Goal: Information Seeking & Learning: Learn about a topic

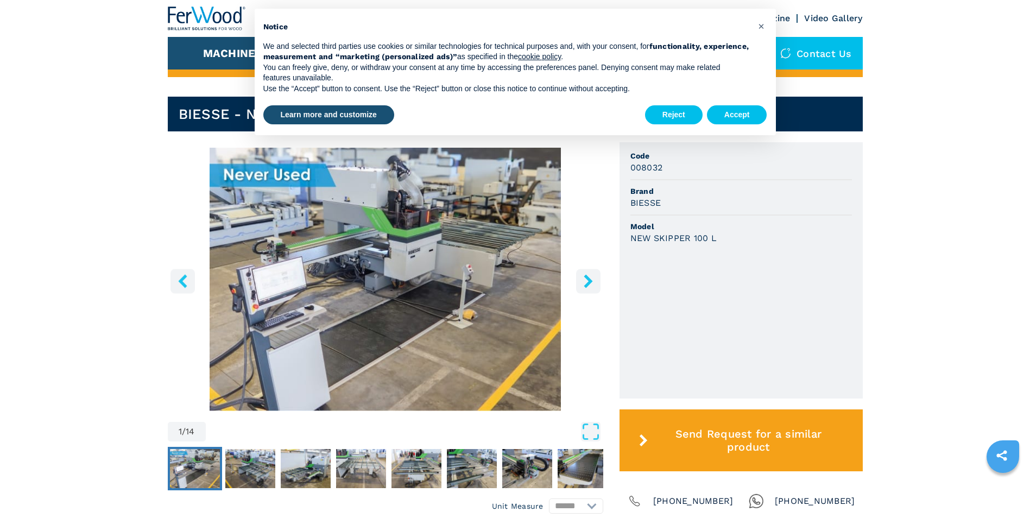
scroll to position [54, 0]
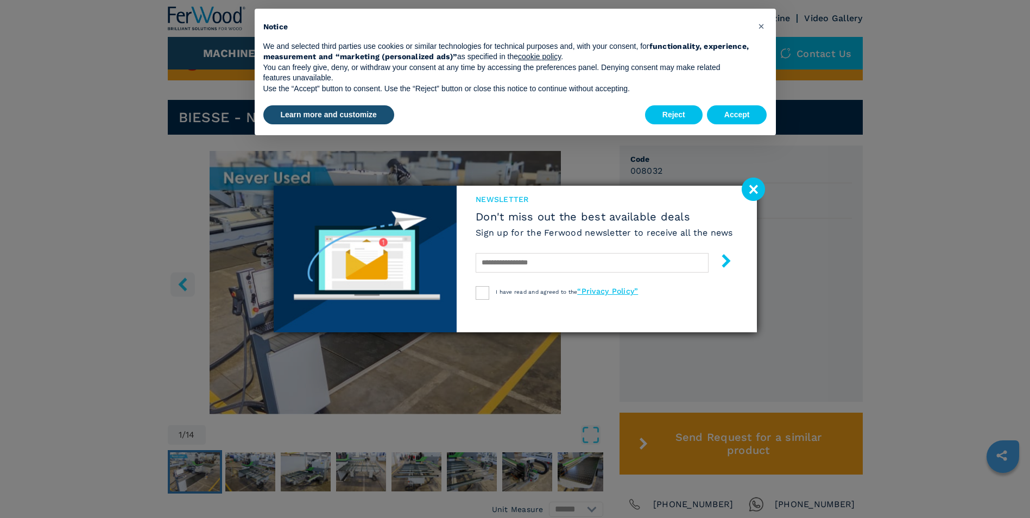
click at [759, 186] on image at bounding box center [753, 189] width 23 height 23
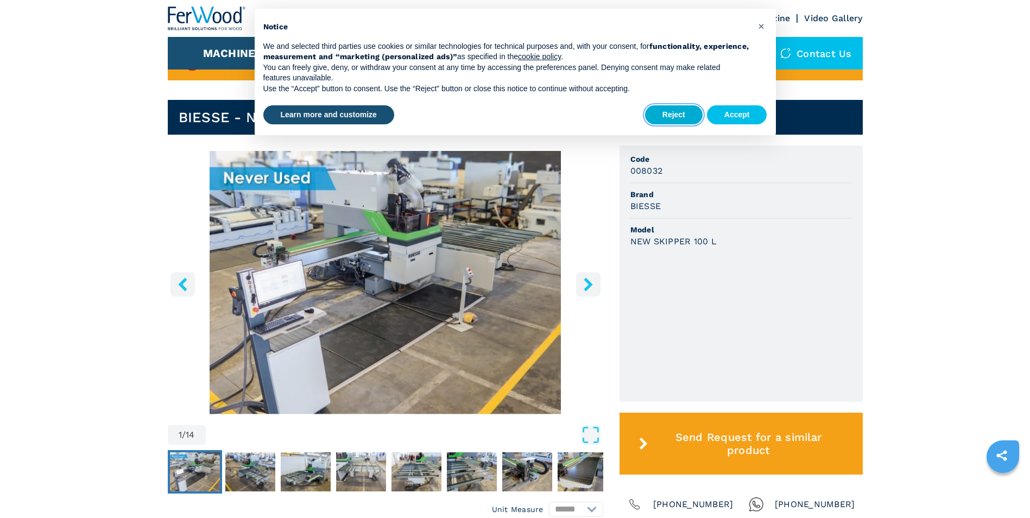
click at [683, 113] on button "Reject" at bounding box center [674, 115] width 58 height 20
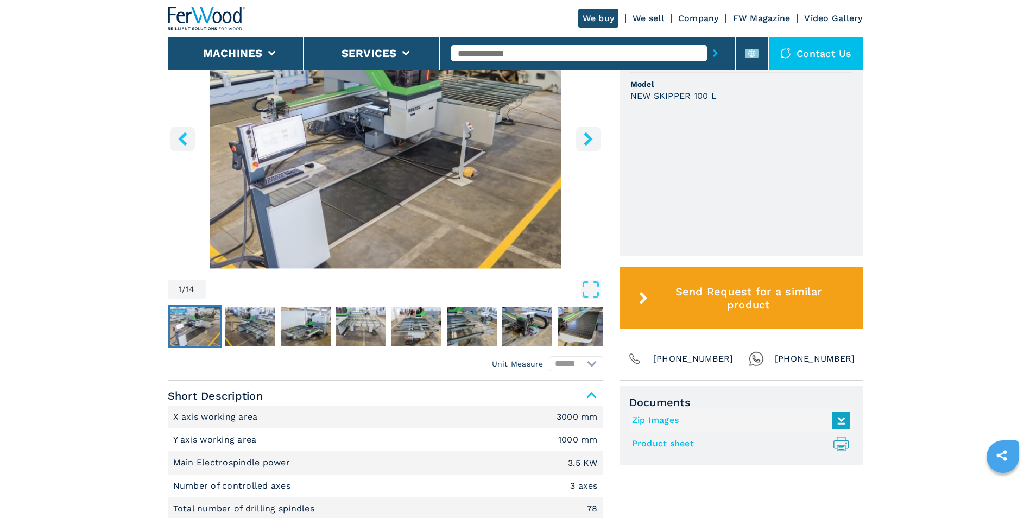
scroll to position [0, 0]
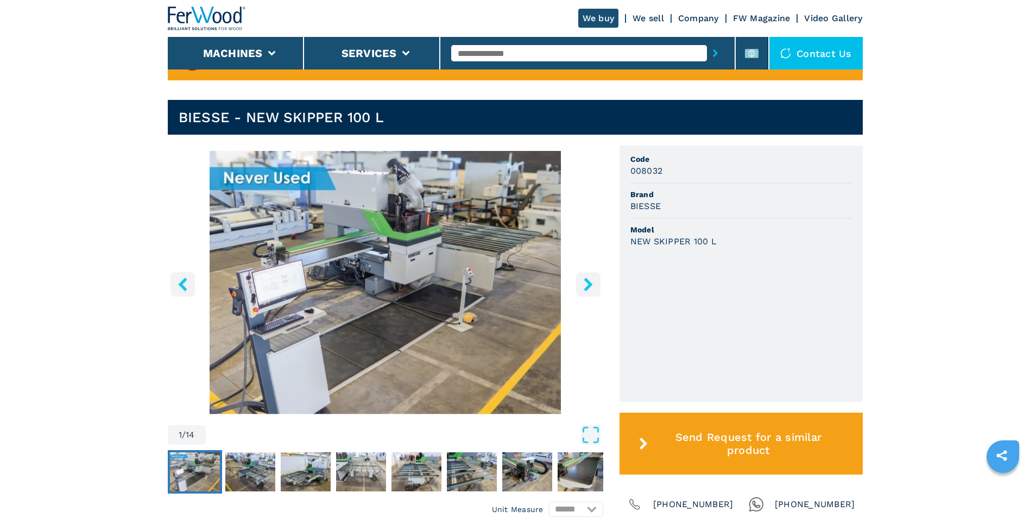
scroll to position [163, 0]
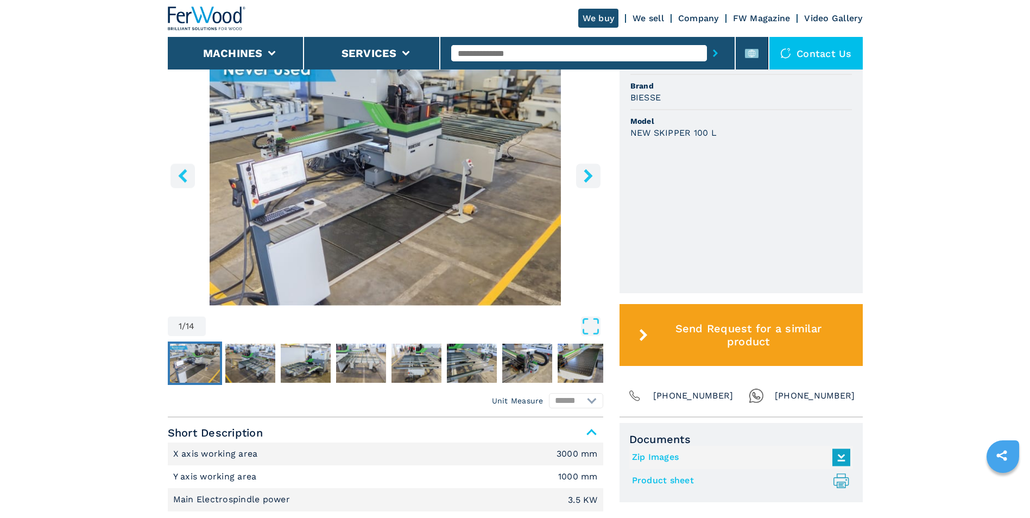
click at [582, 181] on icon "right-button" at bounding box center [589, 176] width 14 height 14
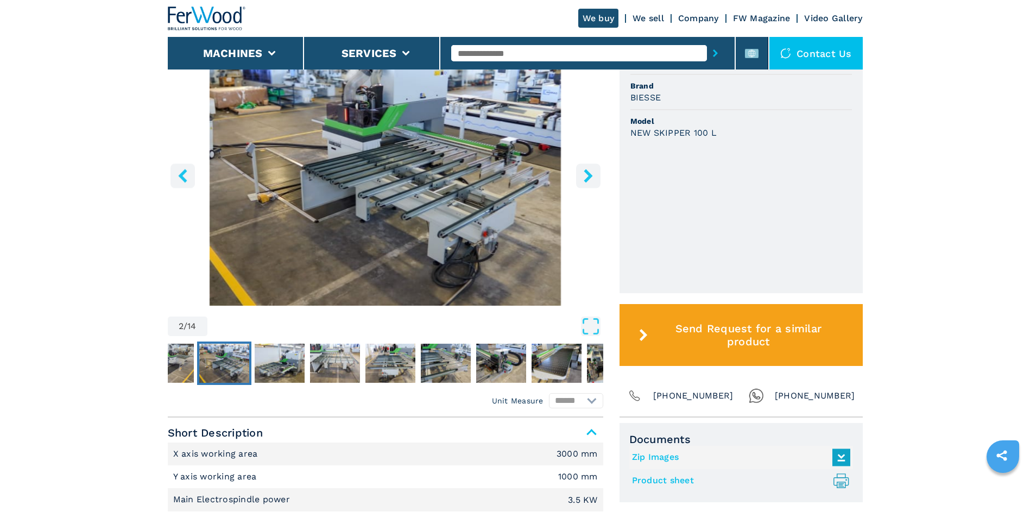
click at [585, 178] on icon "right-button" at bounding box center [589, 176] width 14 height 14
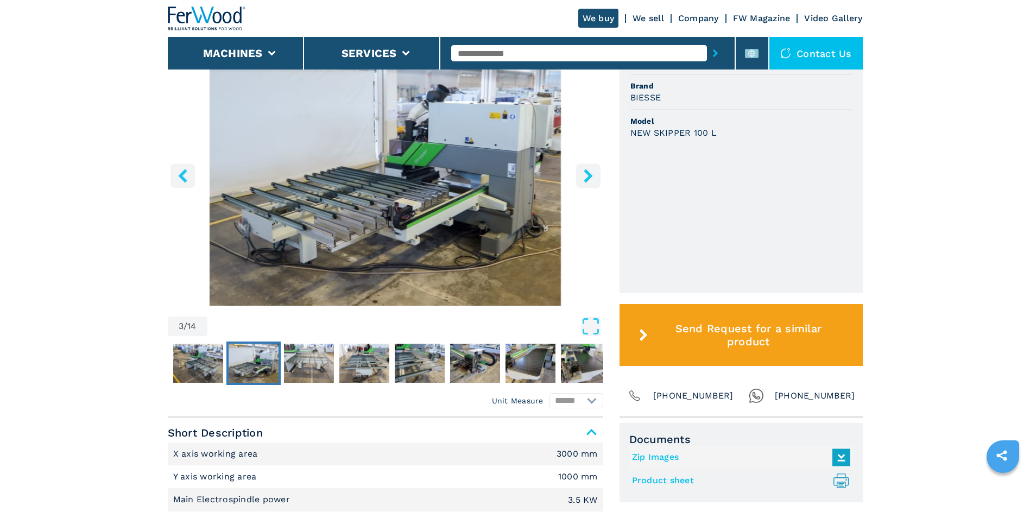
click at [584, 171] on icon "right-button" at bounding box center [589, 176] width 14 height 14
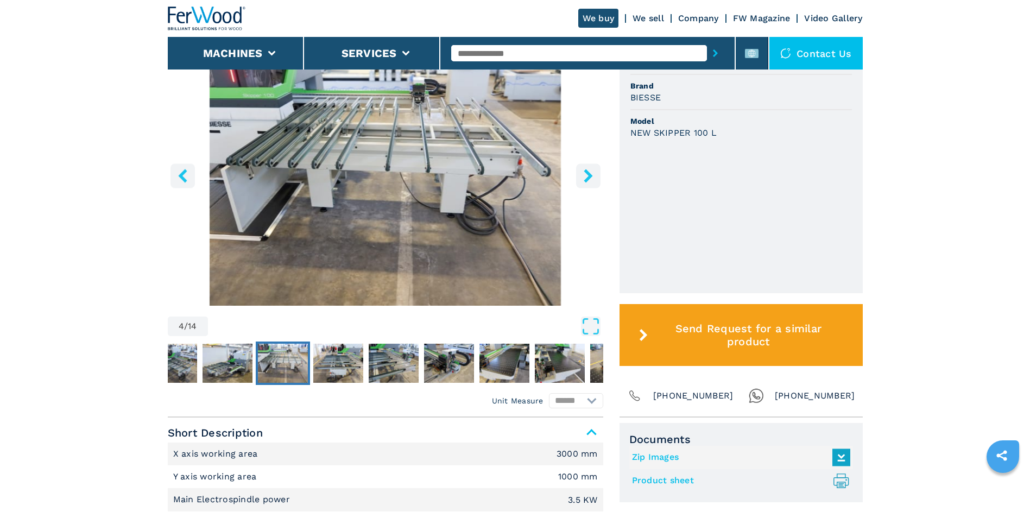
click at [584, 171] on icon "right-button" at bounding box center [589, 176] width 14 height 14
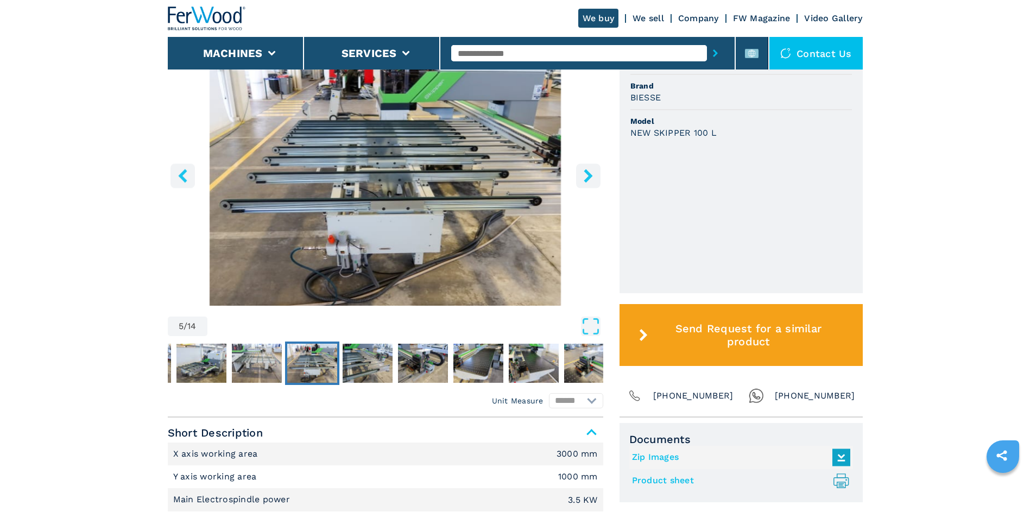
click at [584, 171] on icon "right-button" at bounding box center [589, 176] width 14 height 14
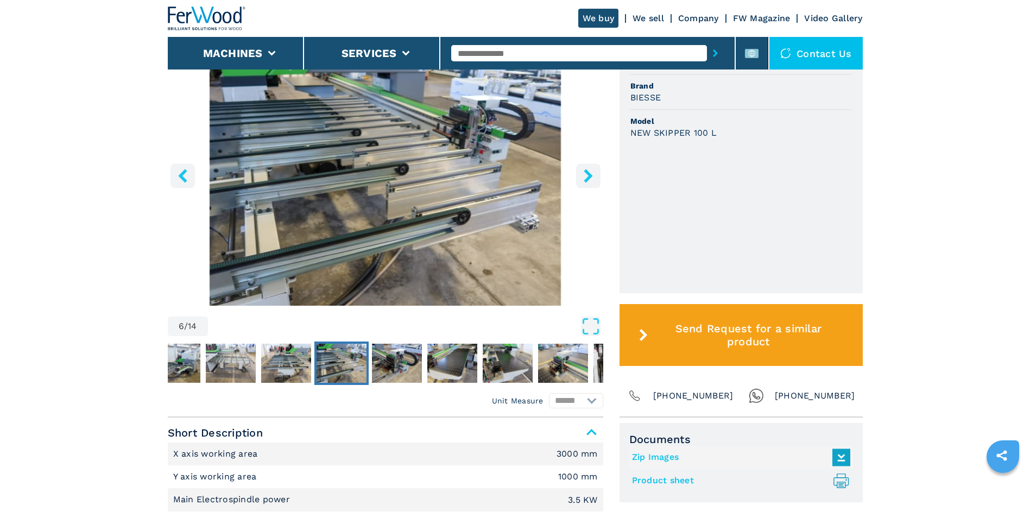
click at [584, 171] on icon "right-button" at bounding box center [589, 176] width 14 height 14
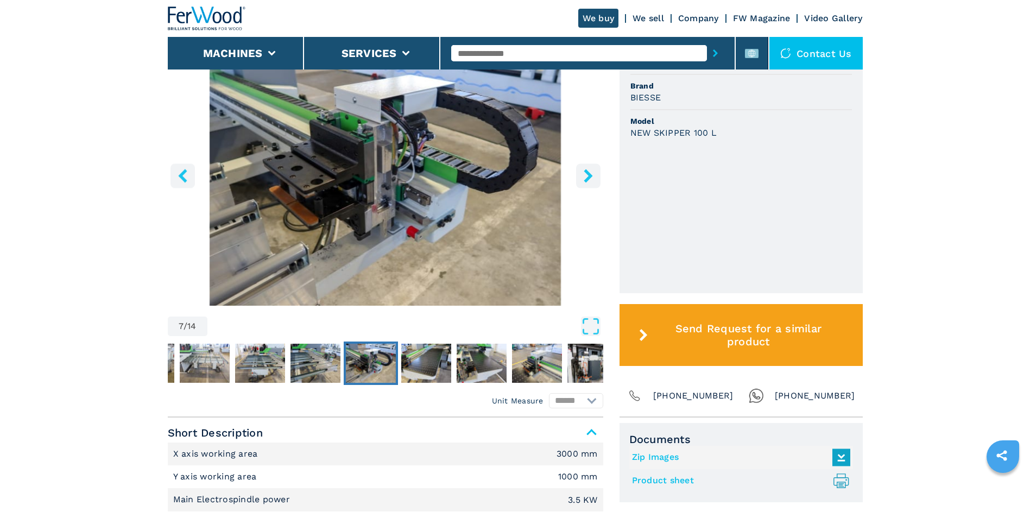
click at [584, 171] on icon "right-button" at bounding box center [589, 176] width 14 height 14
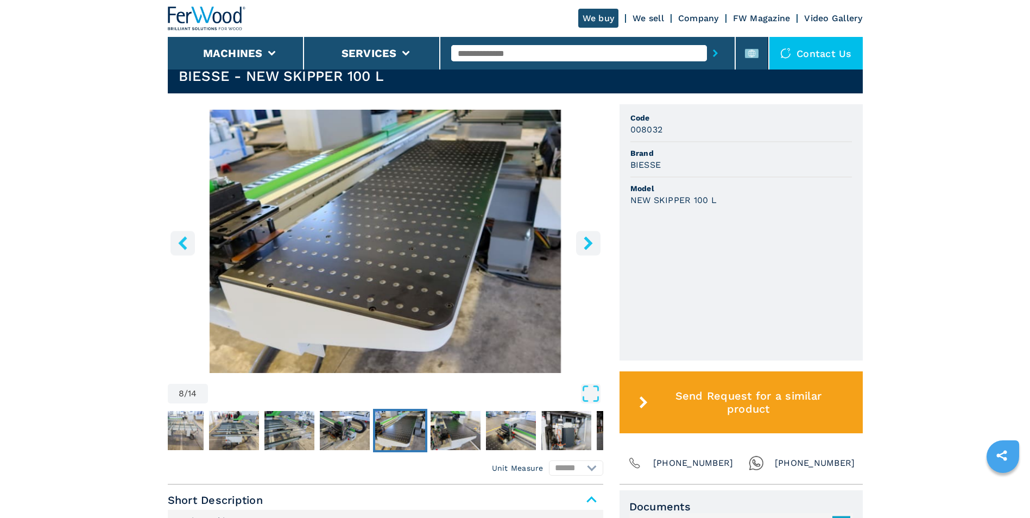
scroll to position [0, 0]
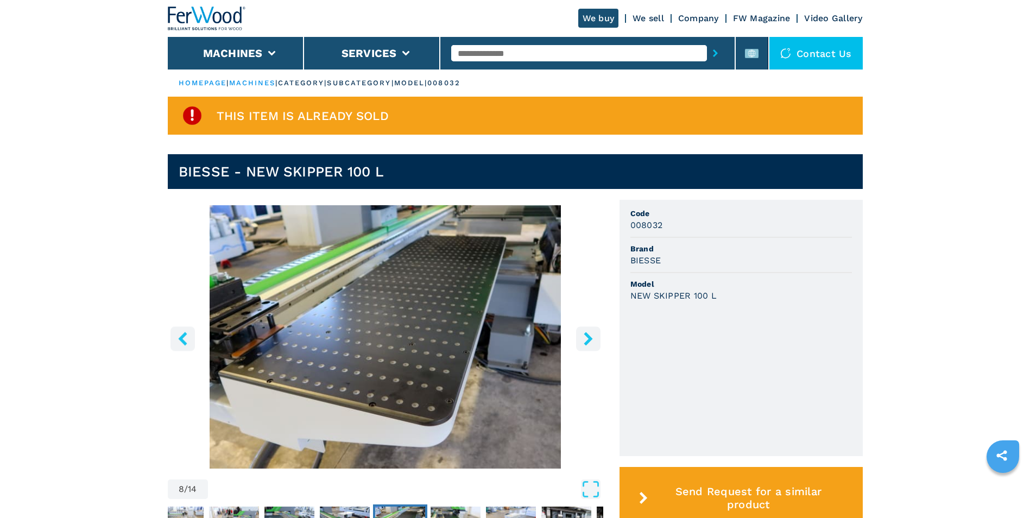
click at [585, 333] on icon "right-button" at bounding box center [588, 339] width 9 height 14
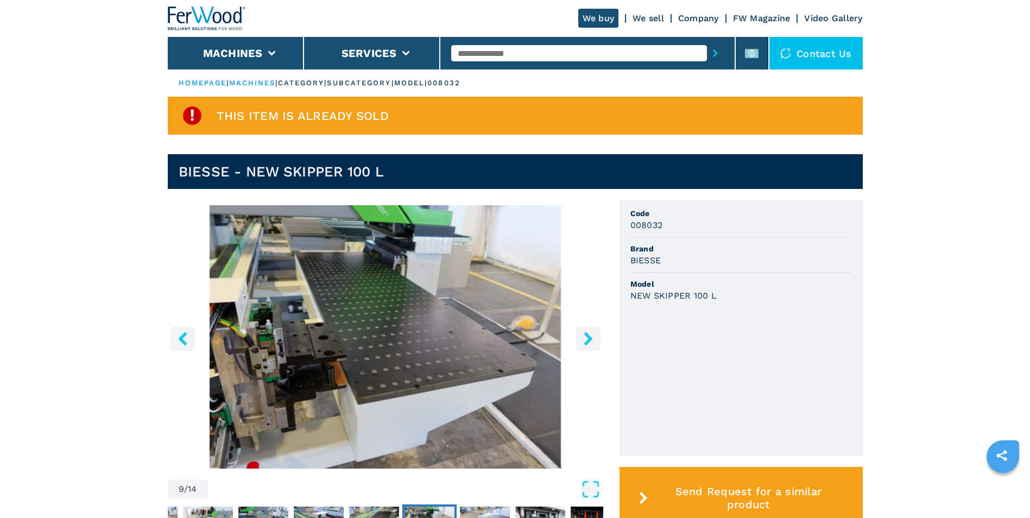
click at [585, 333] on icon "right-button" at bounding box center [588, 339] width 9 height 14
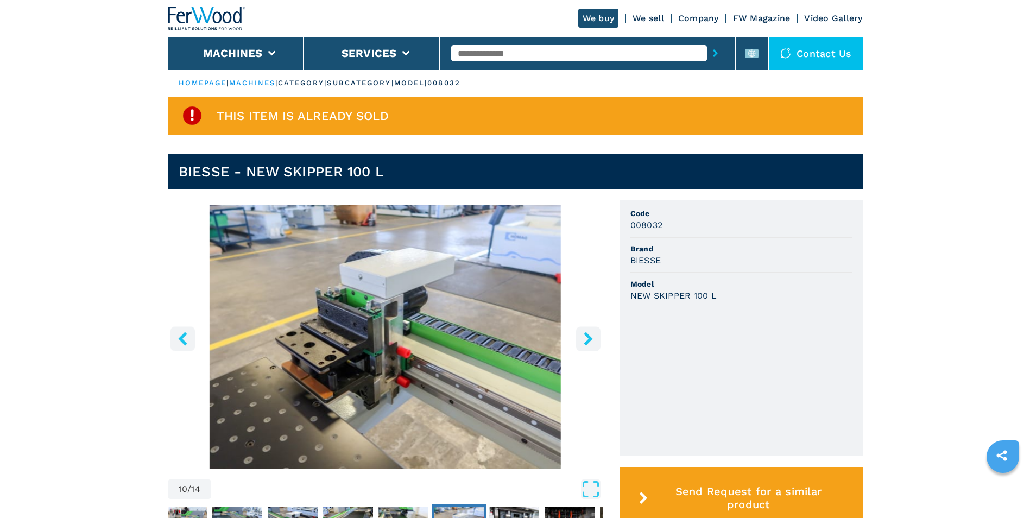
click at [585, 333] on icon "right-button" at bounding box center [588, 339] width 9 height 14
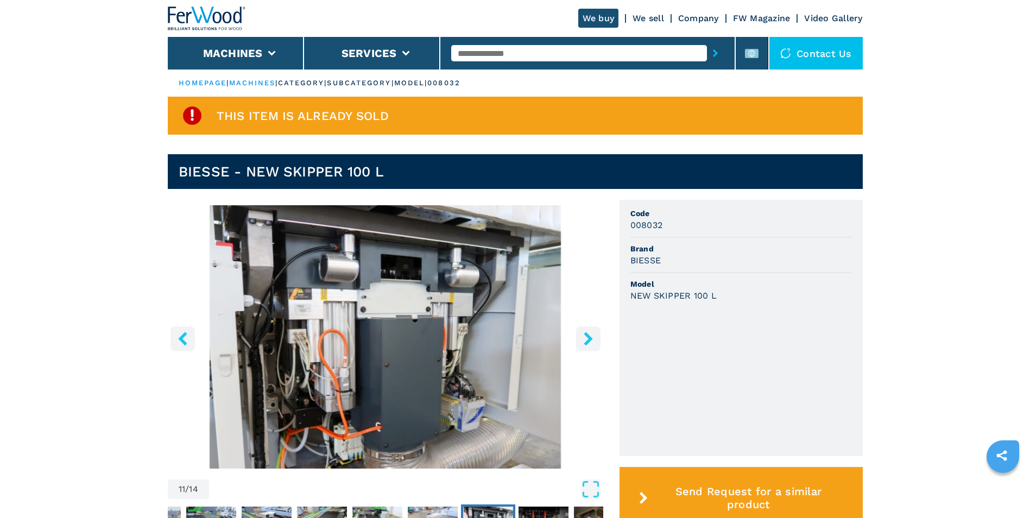
click at [585, 333] on icon "right-button" at bounding box center [588, 339] width 9 height 14
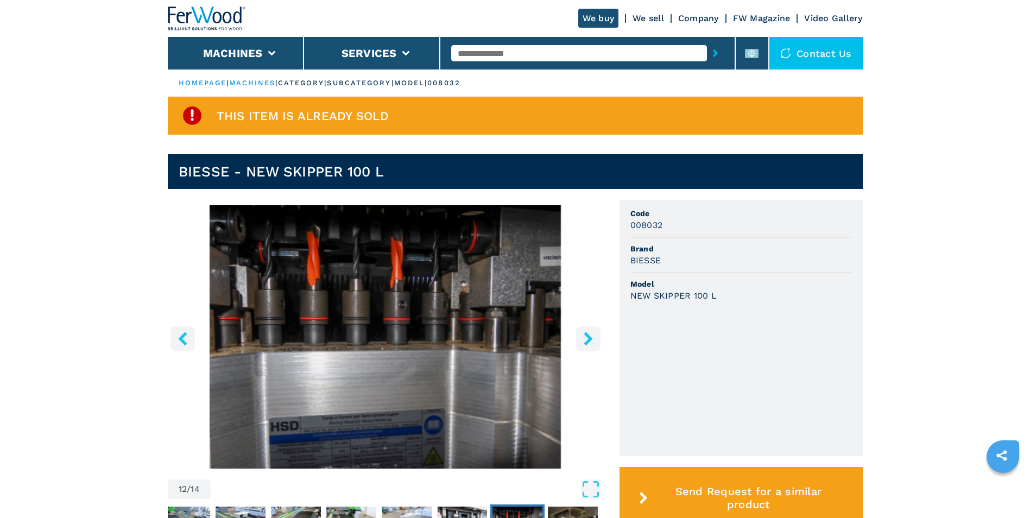
click at [590, 337] on icon "right-button" at bounding box center [588, 339] width 9 height 14
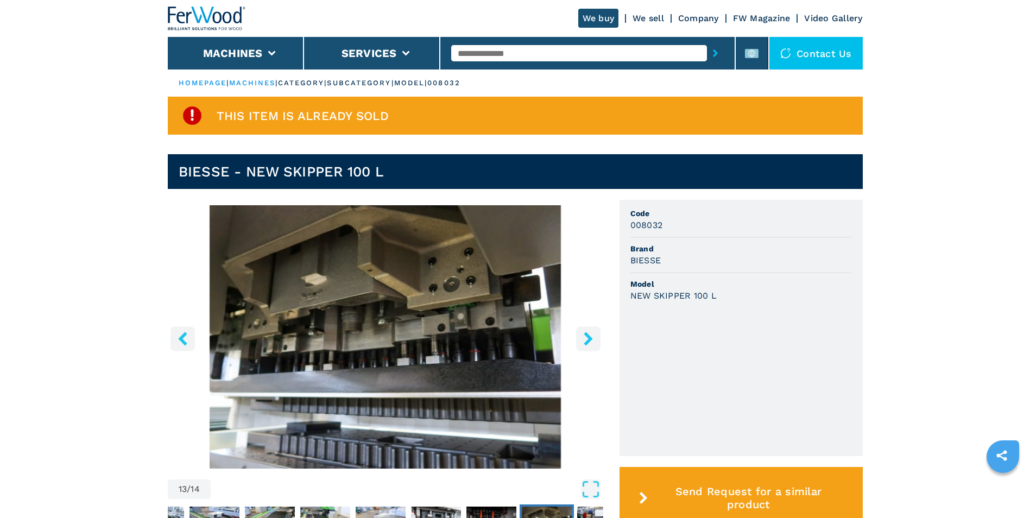
click at [590, 337] on icon "right-button" at bounding box center [588, 339] width 9 height 14
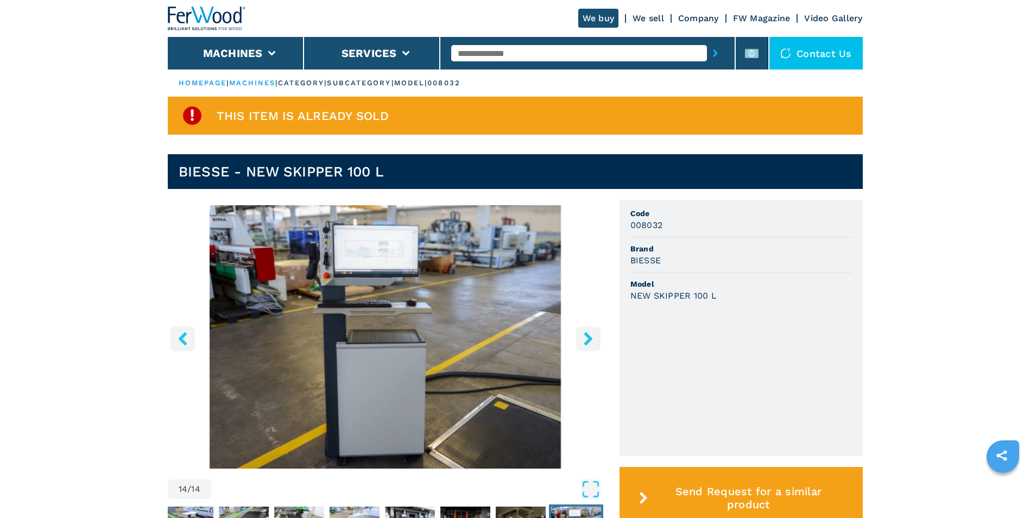
click at [590, 337] on icon "right-button" at bounding box center [588, 339] width 9 height 14
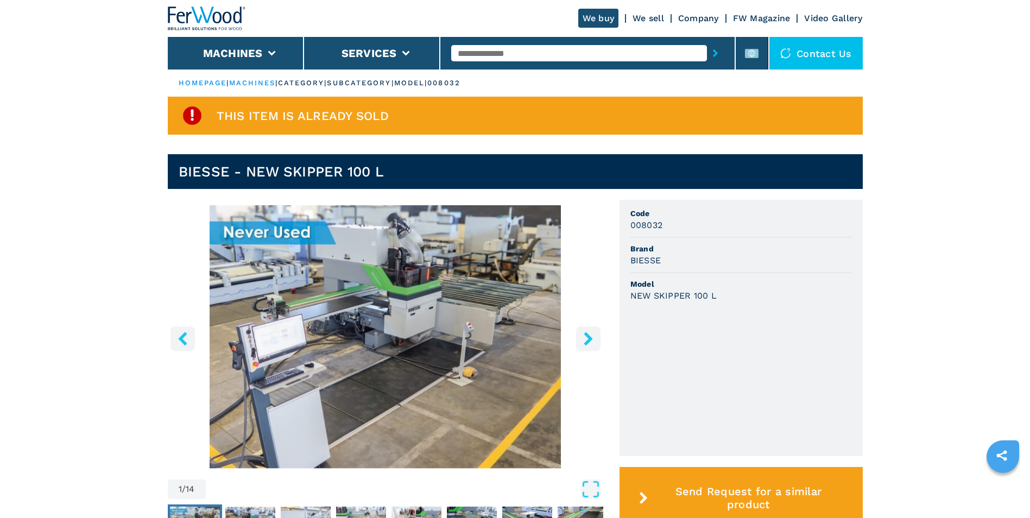
click at [590, 337] on icon "right-button" at bounding box center [588, 339] width 9 height 14
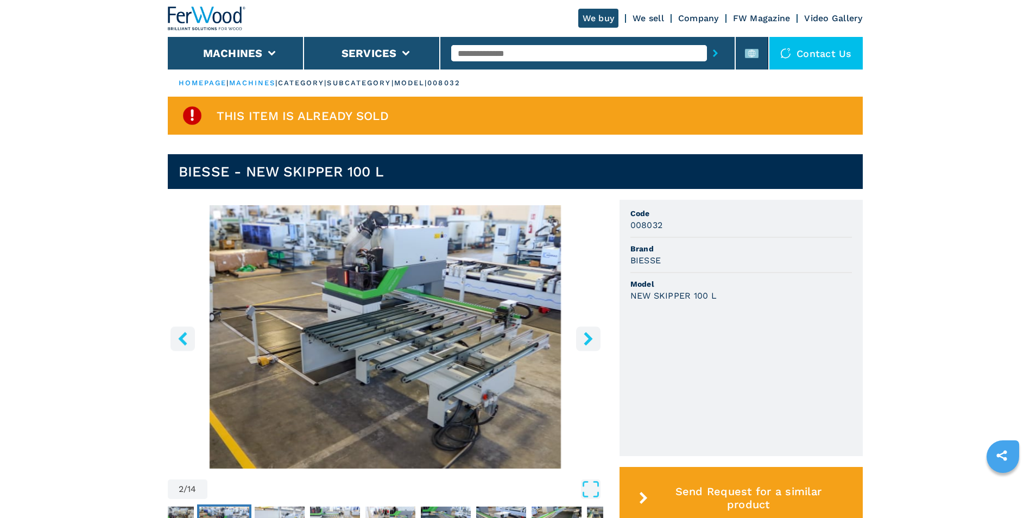
click at [590, 337] on icon "right-button" at bounding box center [588, 339] width 9 height 14
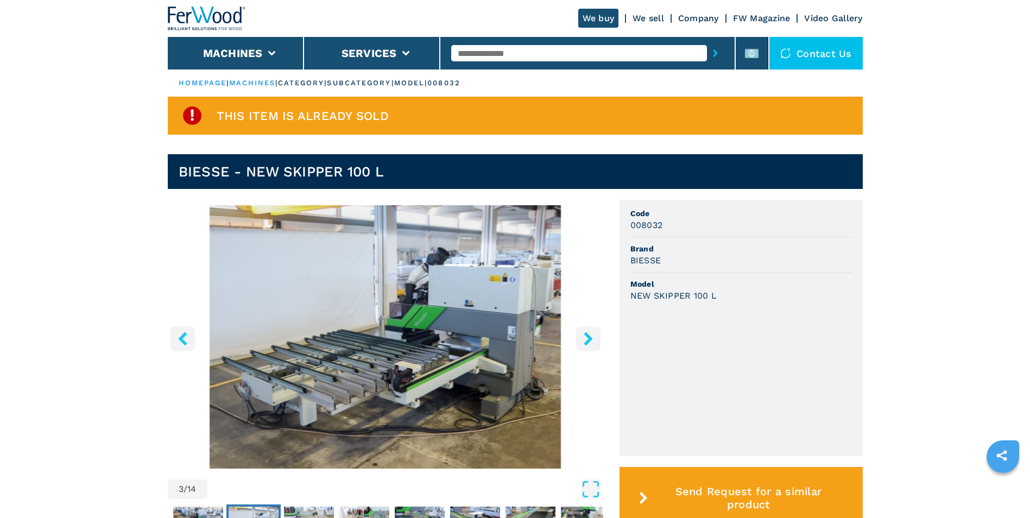
click at [590, 337] on icon "right-button" at bounding box center [588, 339] width 9 height 14
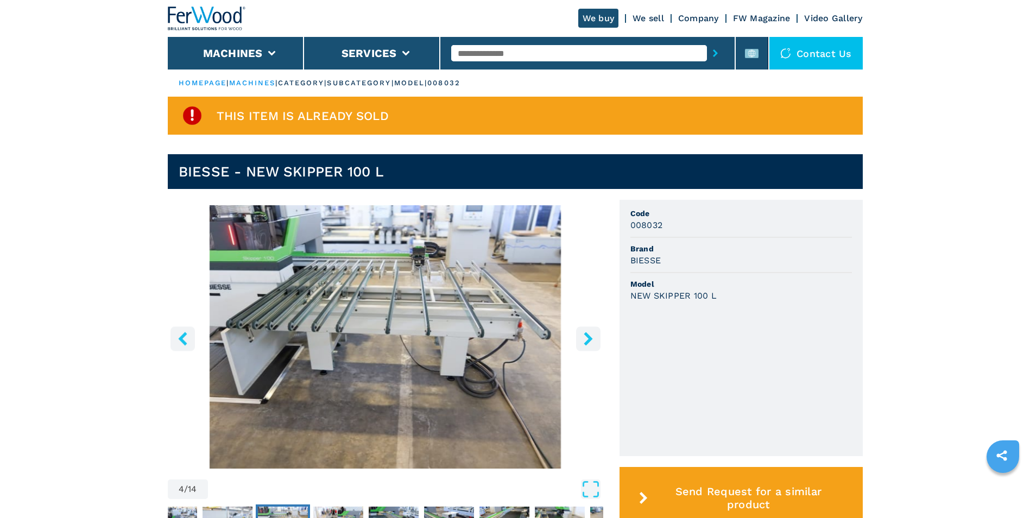
click at [590, 337] on icon "right-button" at bounding box center [588, 339] width 9 height 14
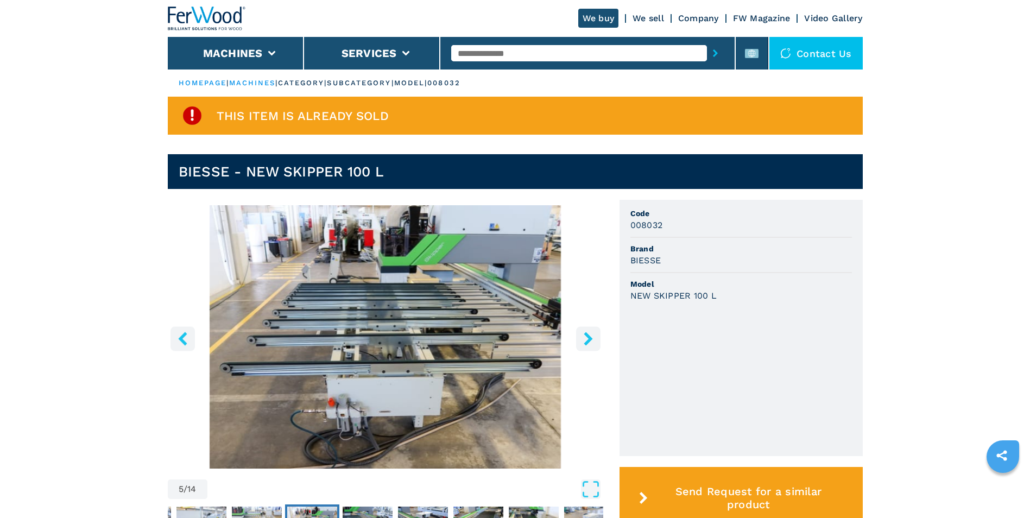
click at [590, 337] on icon "right-button" at bounding box center [588, 339] width 9 height 14
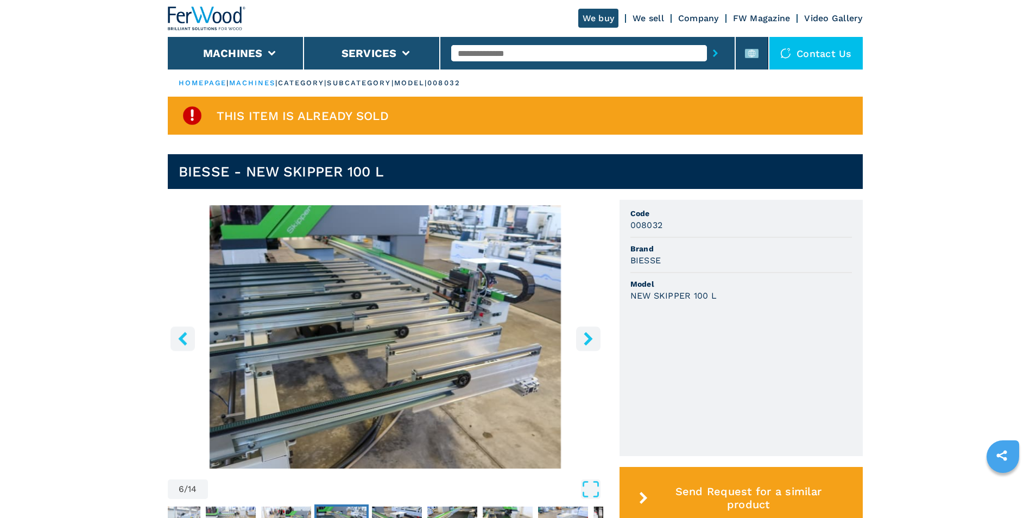
click at [590, 337] on icon "right-button" at bounding box center [588, 339] width 9 height 14
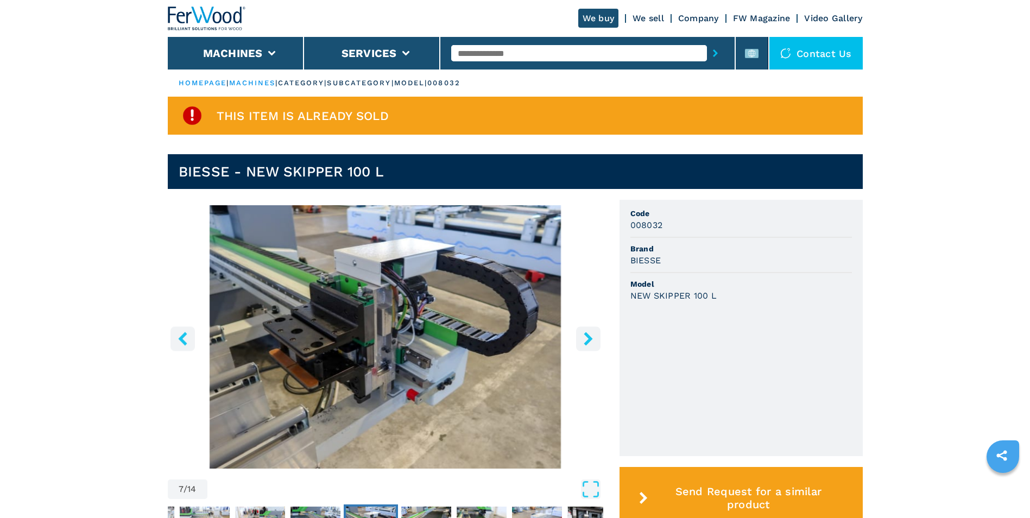
click at [590, 337] on icon "right-button" at bounding box center [588, 339] width 9 height 14
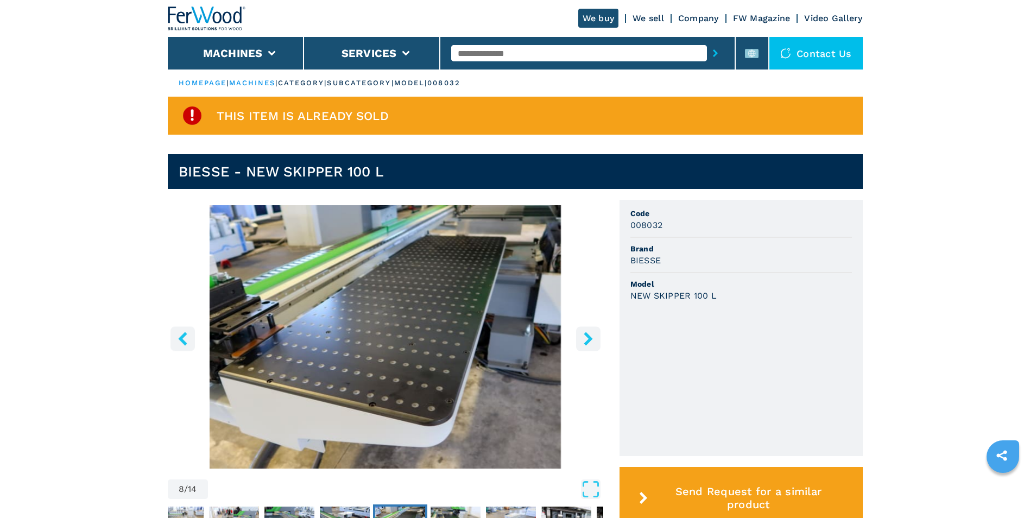
click at [590, 337] on icon "right-button" at bounding box center [588, 339] width 9 height 14
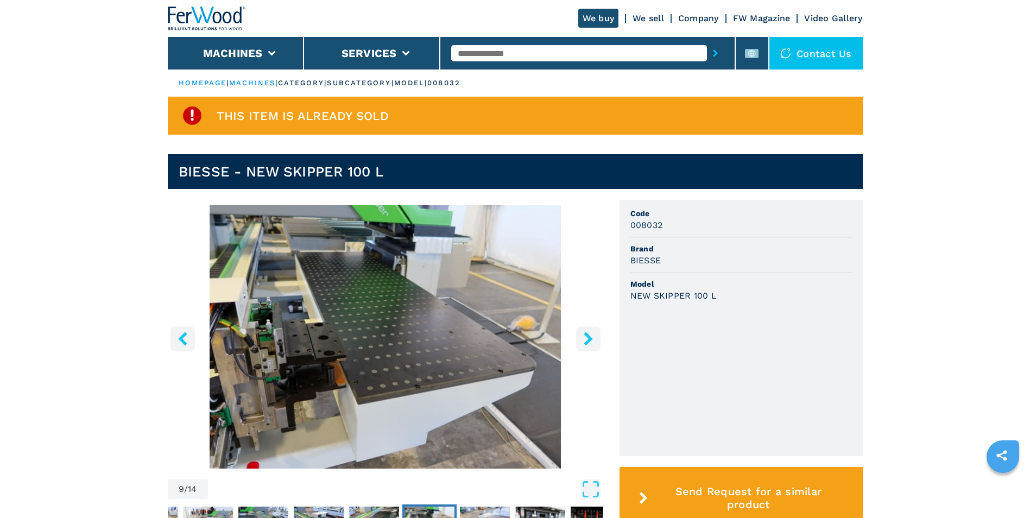
click at [590, 337] on icon "right-button" at bounding box center [588, 339] width 9 height 14
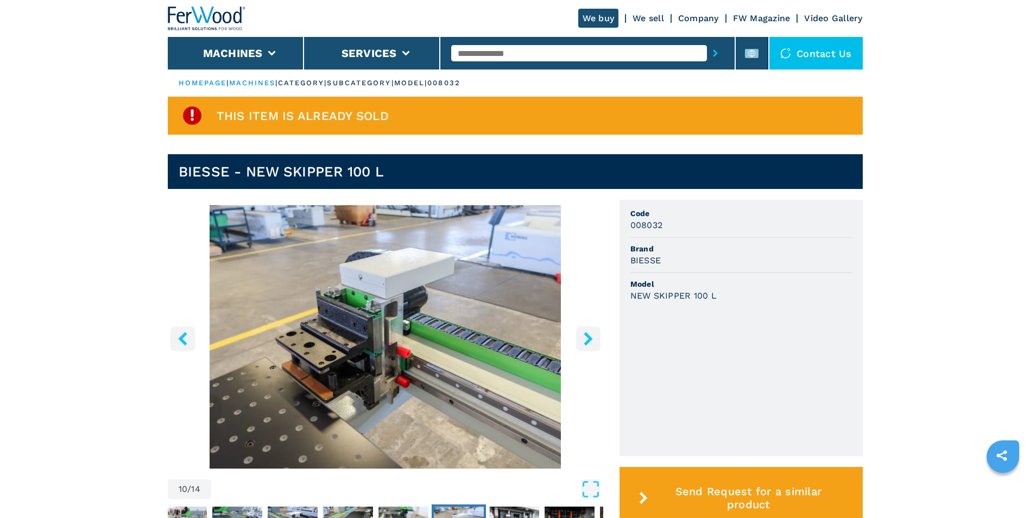
click at [590, 337] on icon "right-button" at bounding box center [588, 339] width 9 height 14
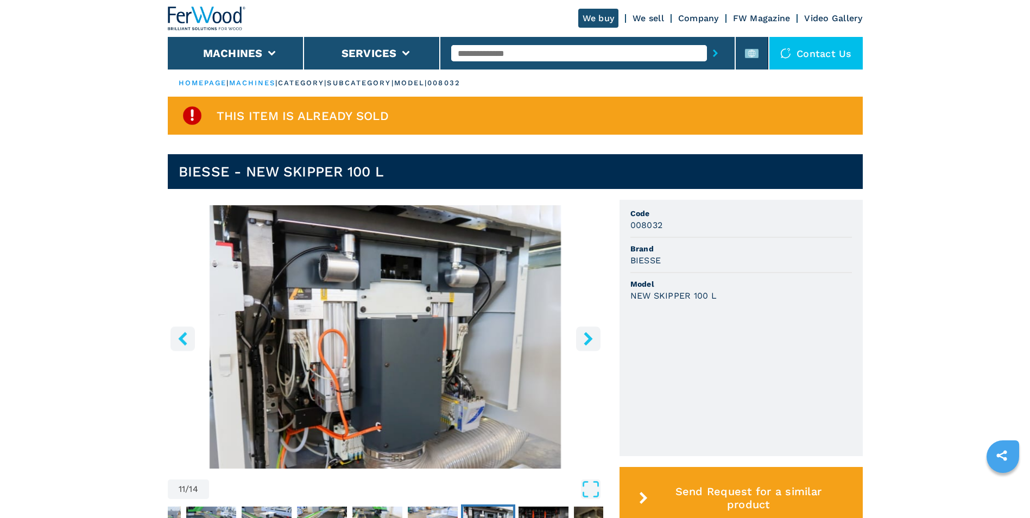
click at [590, 337] on icon "right-button" at bounding box center [588, 339] width 9 height 14
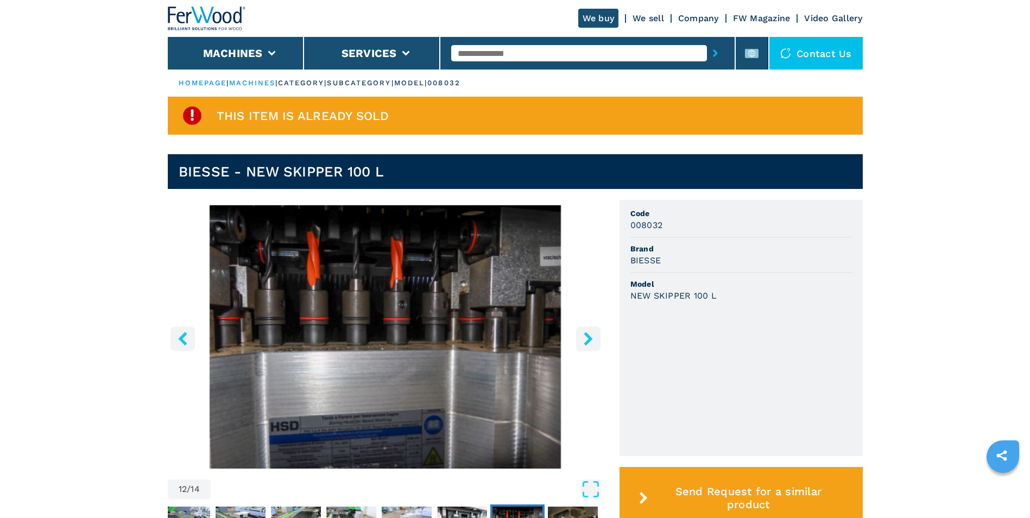
click at [590, 337] on icon "right-button" at bounding box center [588, 339] width 9 height 14
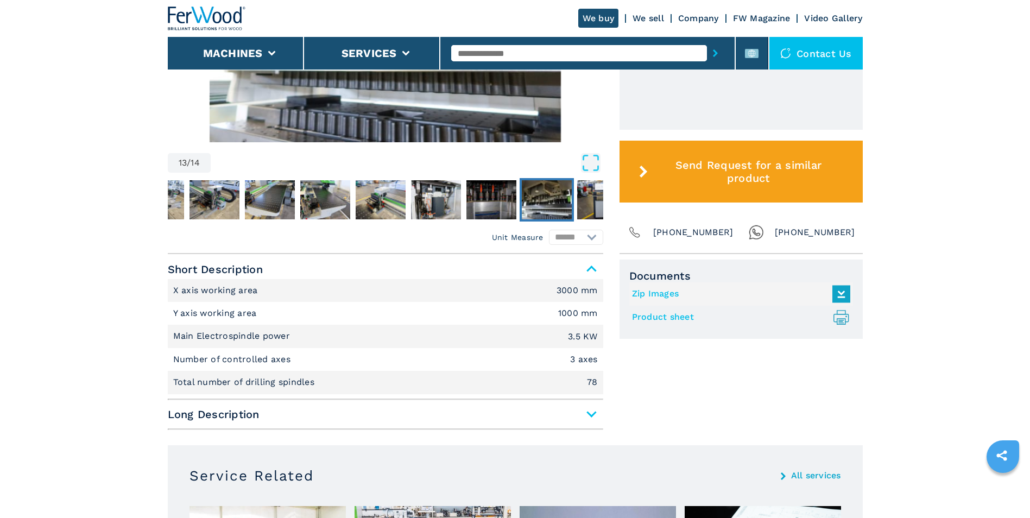
scroll to position [217, 0]
